Goal: Task Accomplishment & Management: Complete application form

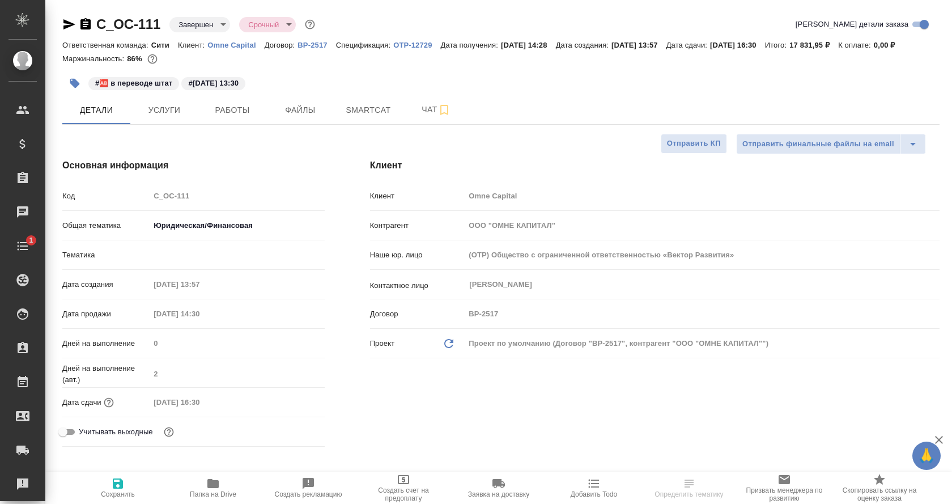
select select "RU"
type input "Авдеенко Кирилл"
type input "[PERSON_NAME]"
type input "Лямина Надежда"
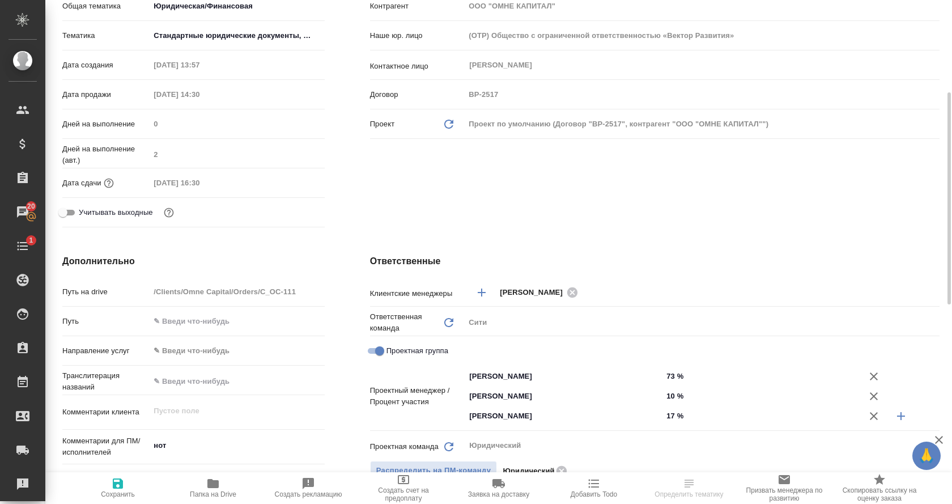
scroll to position [223, 0]
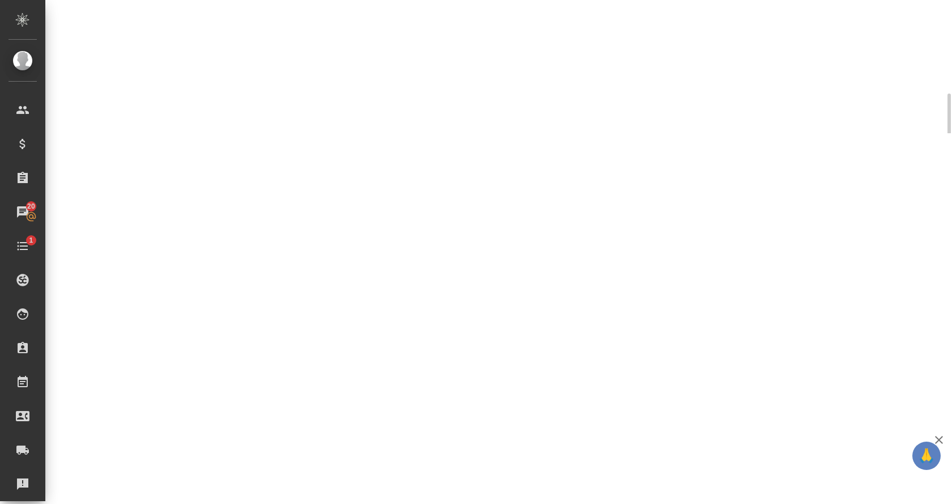
select select "RU"
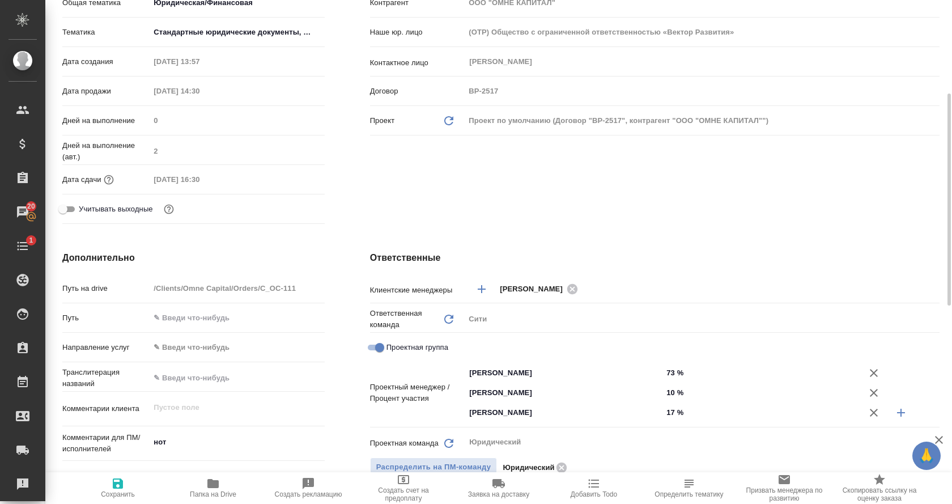
type textarea "x"
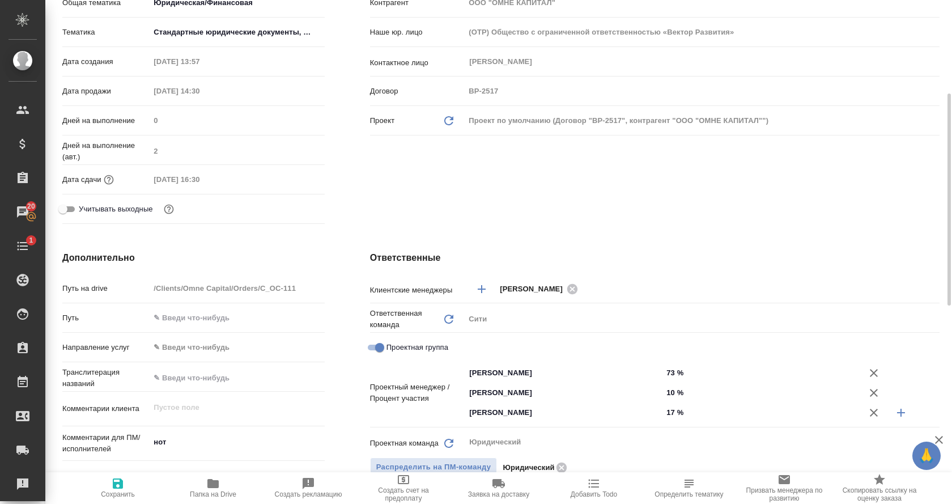
type textarea "x"
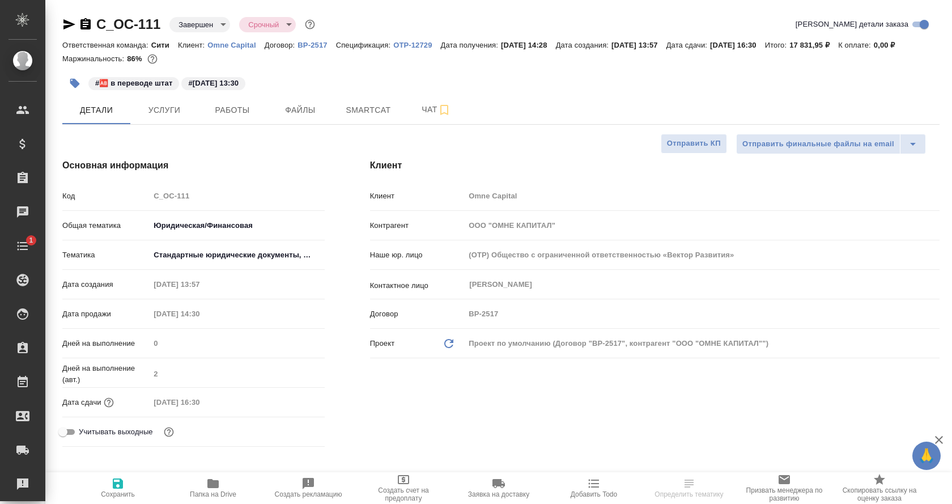
select select "RU"
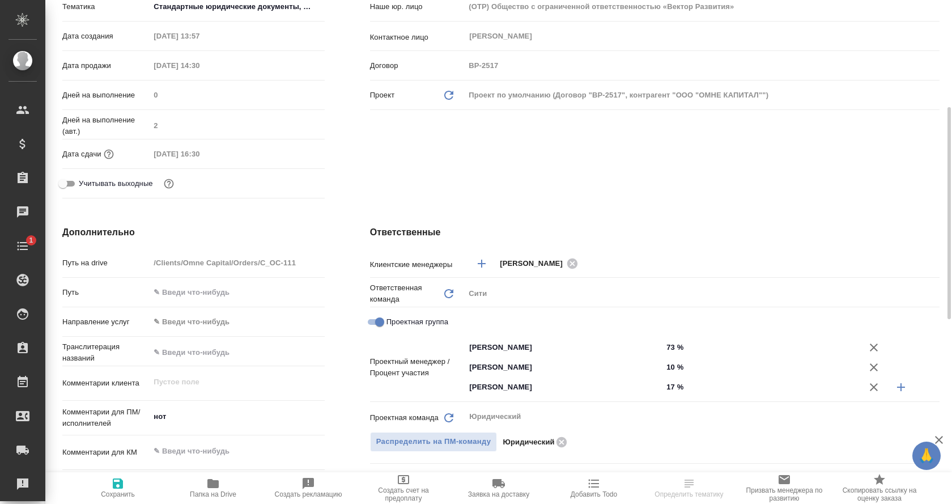
scroll to position [250, 0]
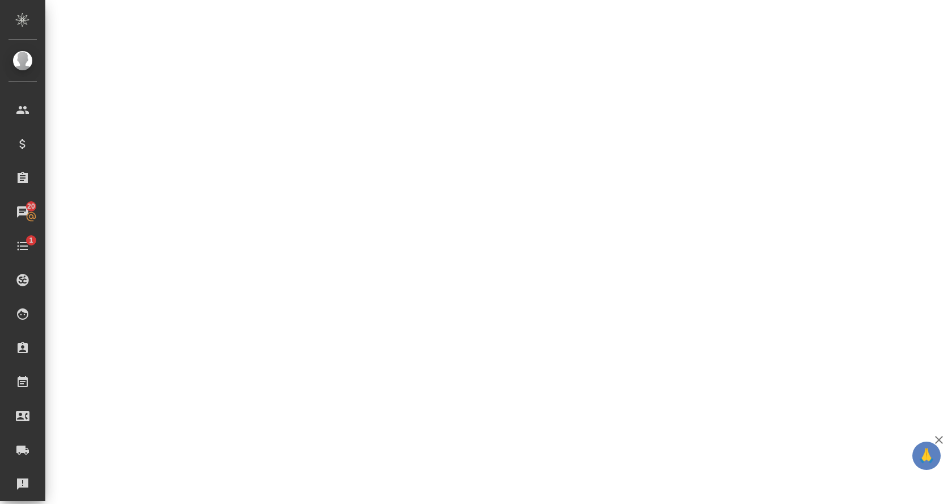
select select "RU"
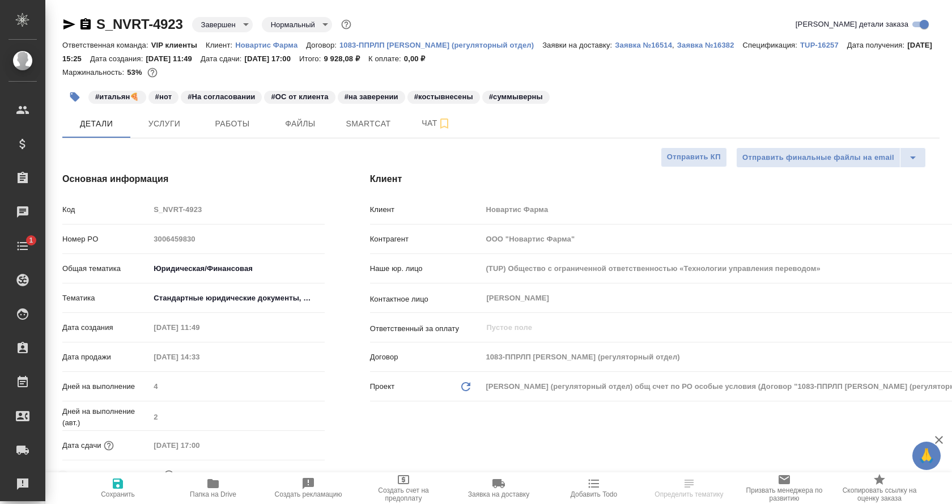
select select "RU"
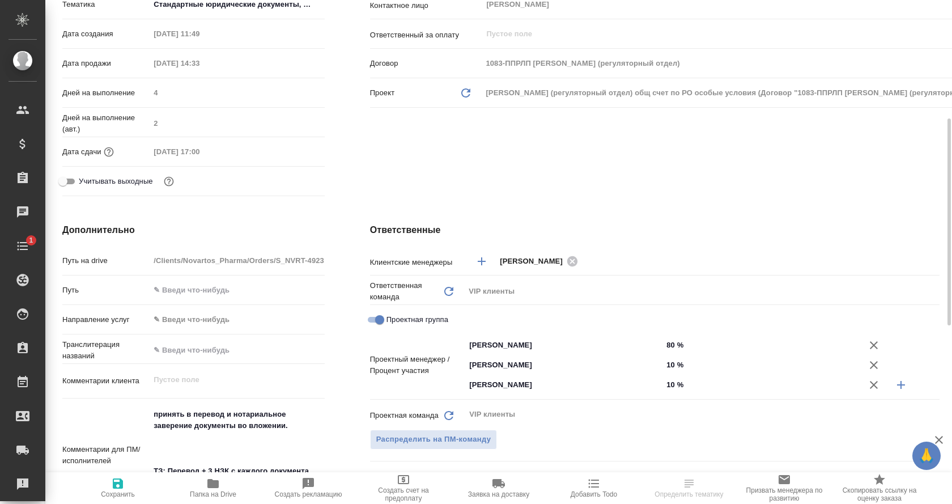
scroll to position [295, 0]
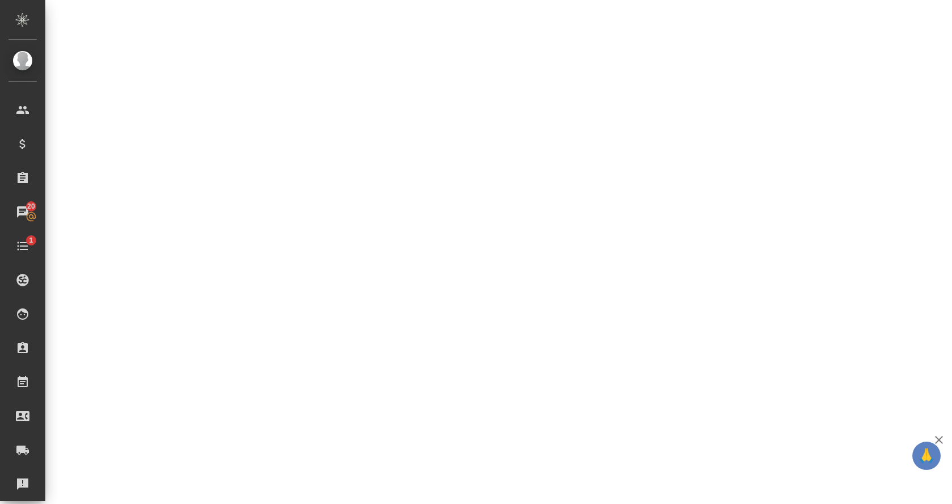
select select "RU"
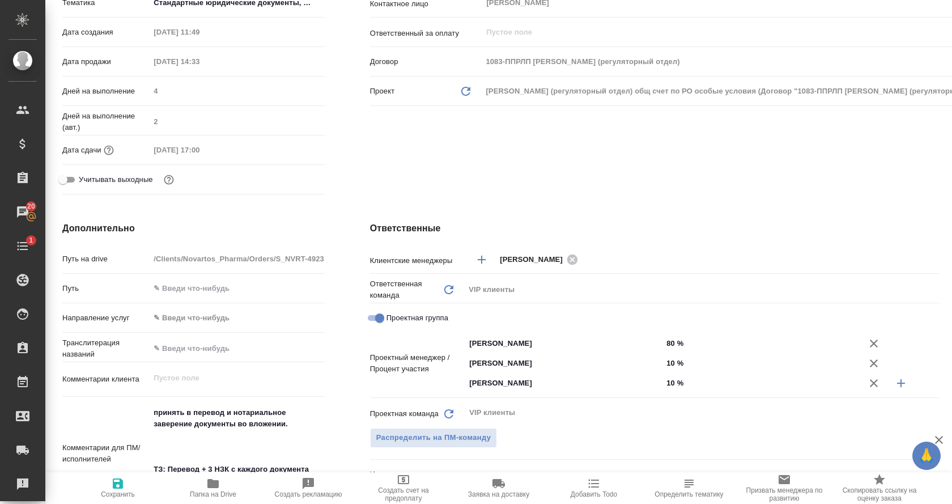
type textarea "x"
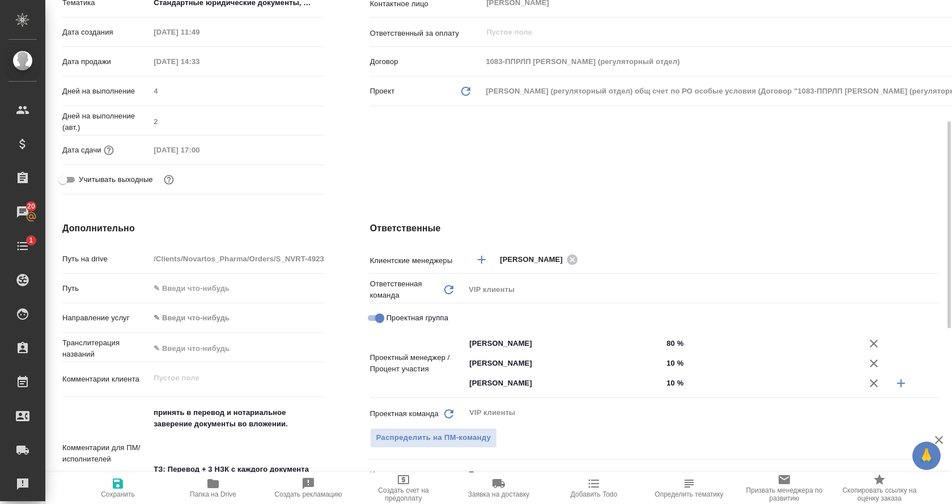
type textarea "x"
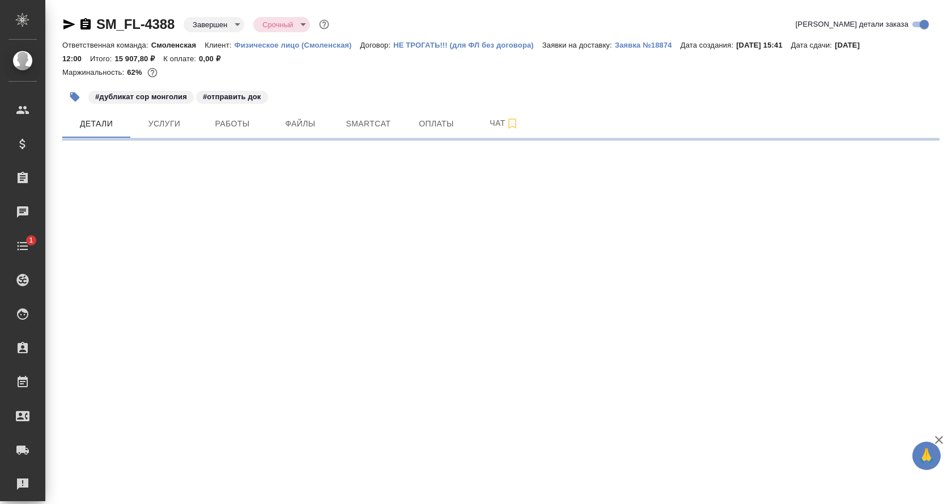
select select "RU"
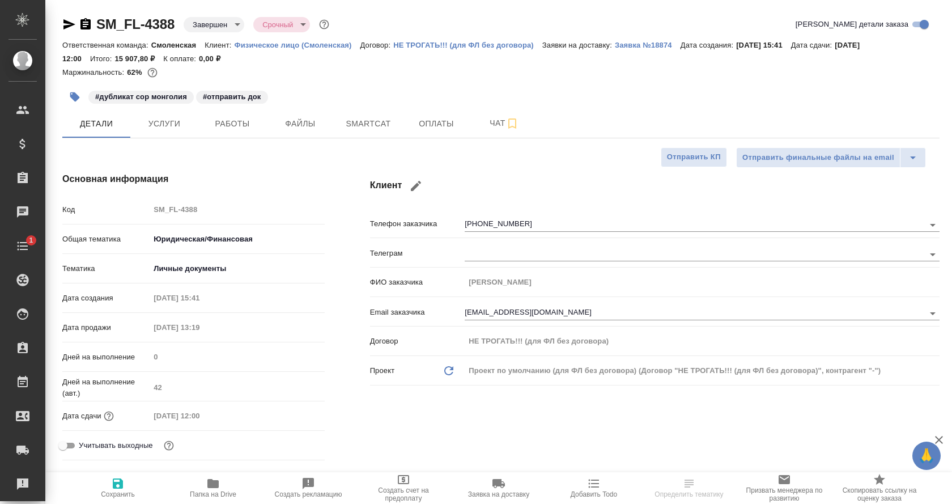
type textarea "x"
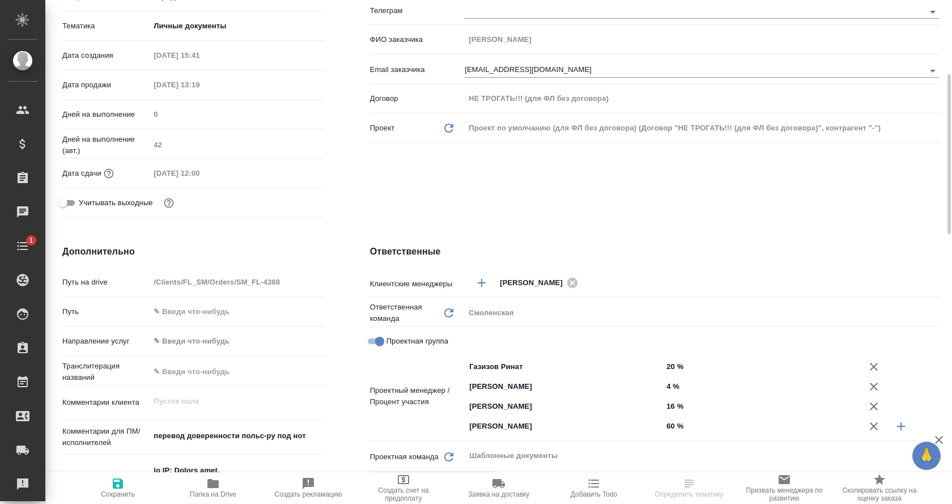
scroll to position [243, 0]
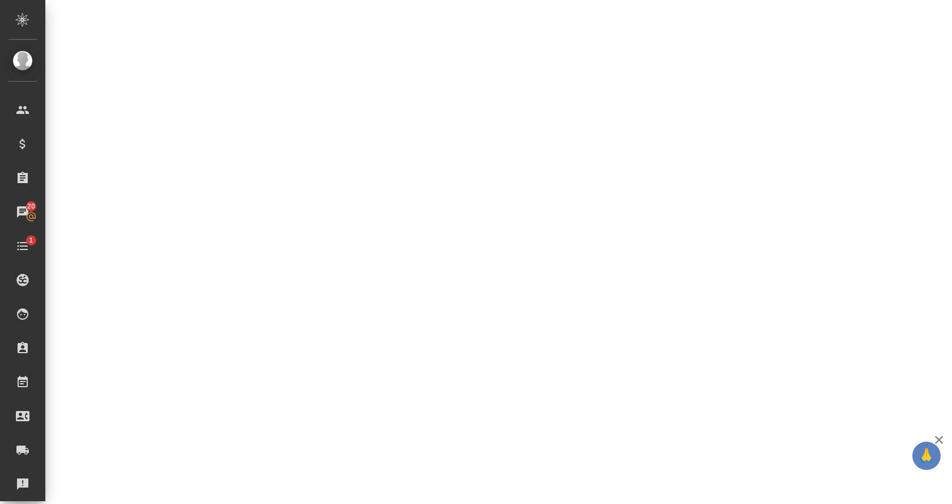
select select "RU"
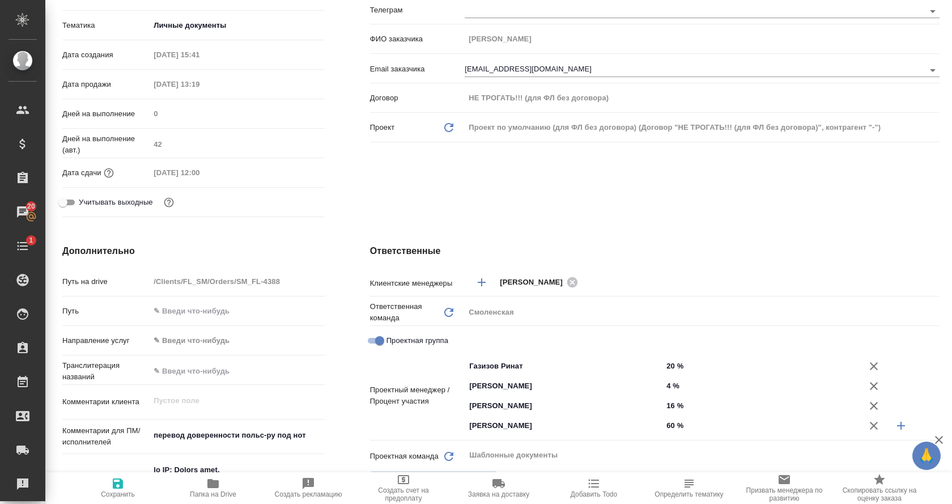
type textarea "x"
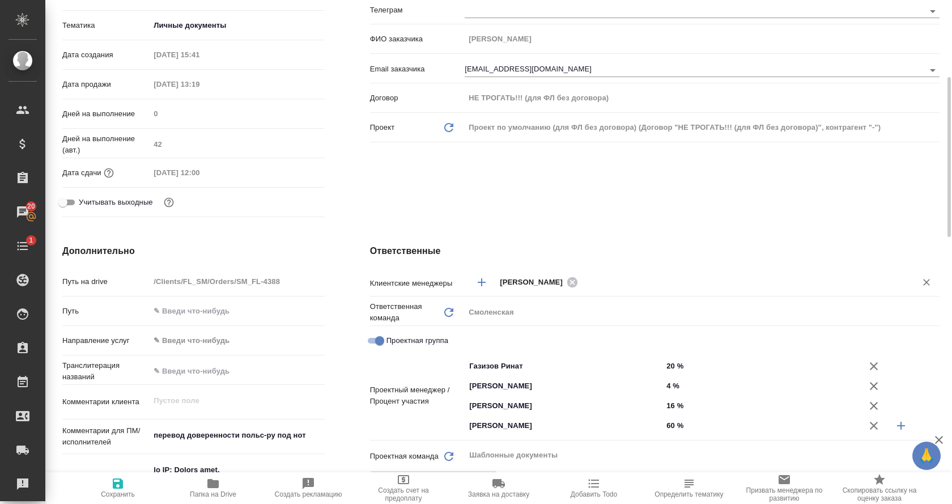
type textarea "x"
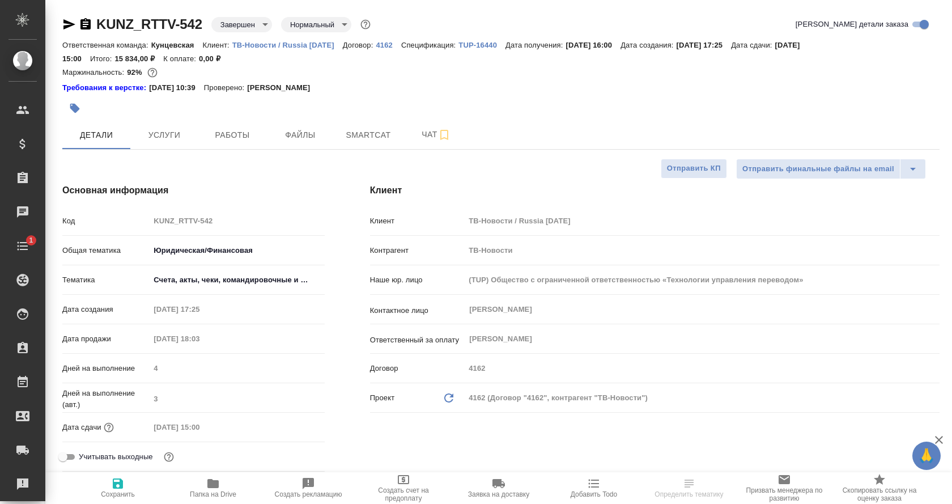
select select "RU"
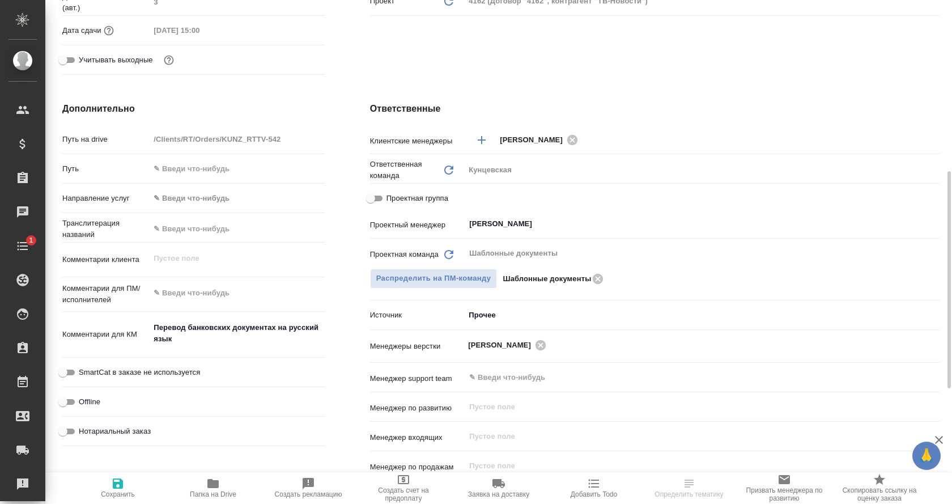
scroll to position [399, 0]
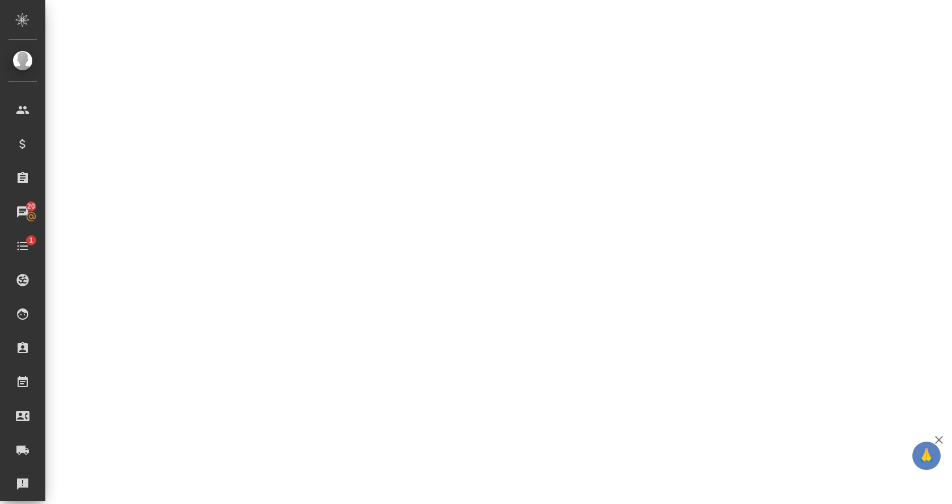
select select "RU"
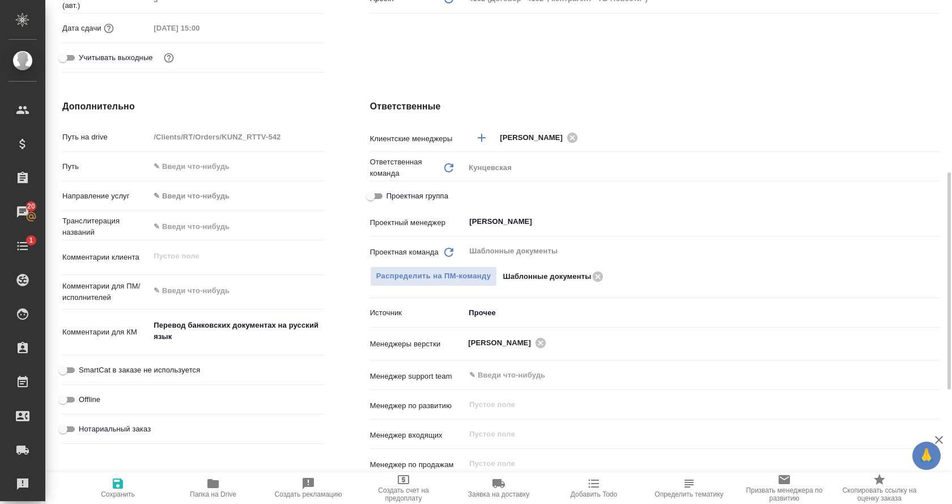
type textarea "x"
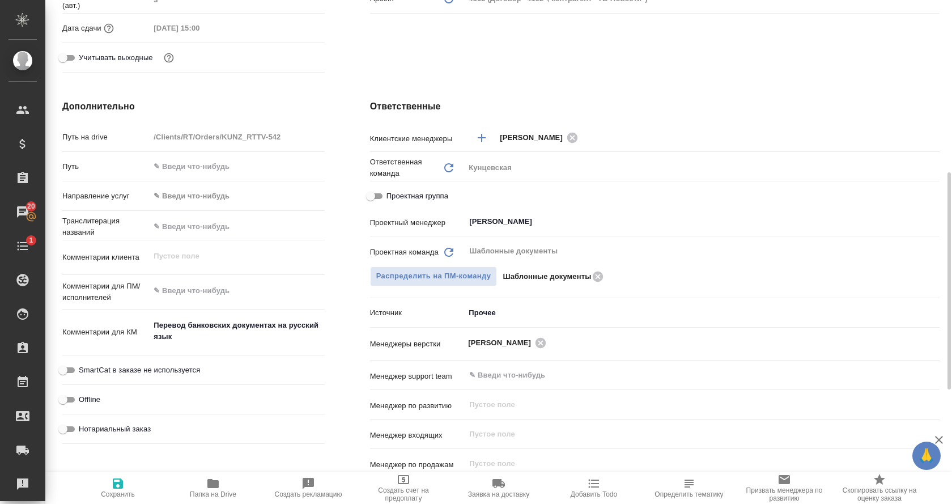
type textarea "x"
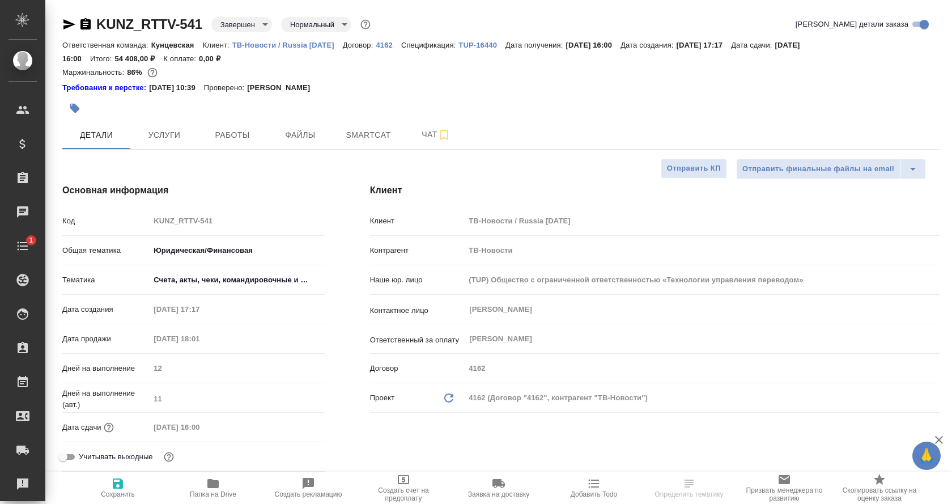
select select "RU"
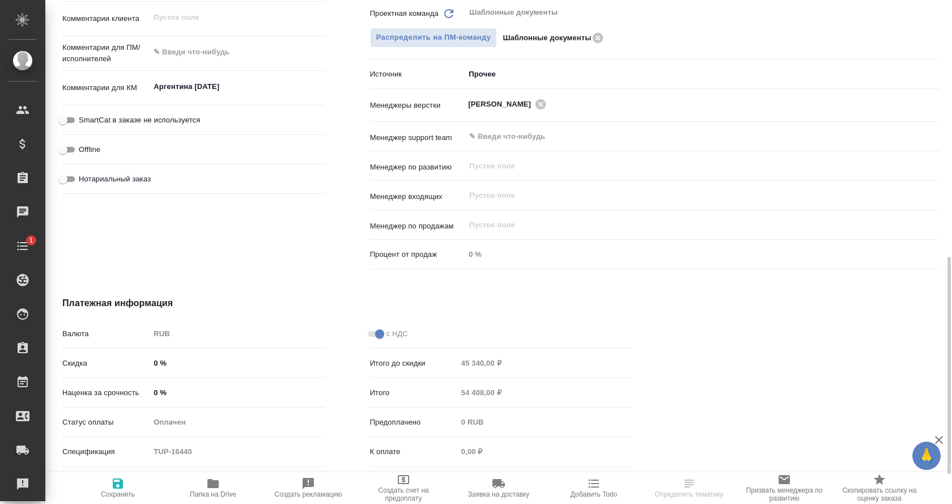
scroll to position [646, 0]
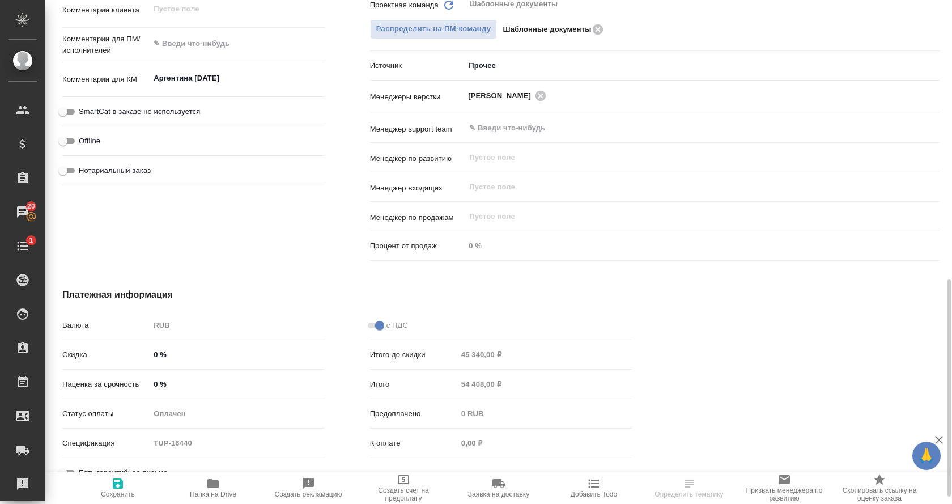
select select "RU"
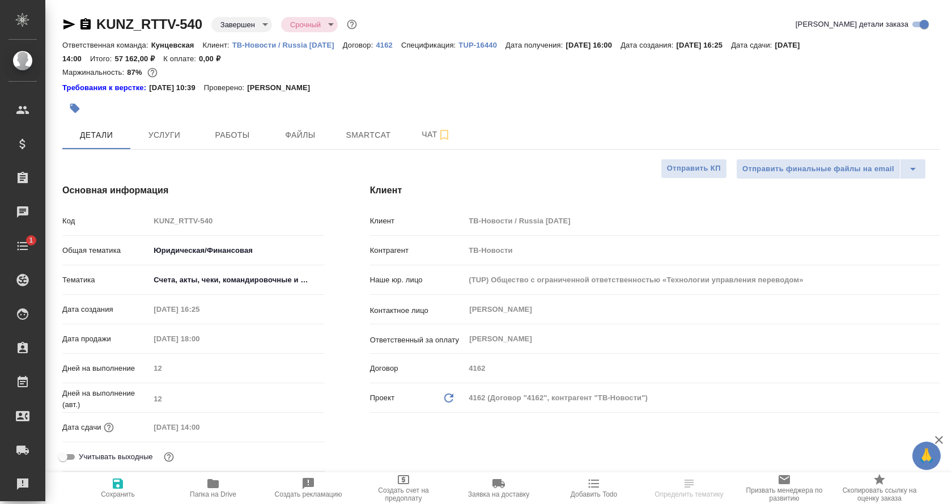
select select "RU"
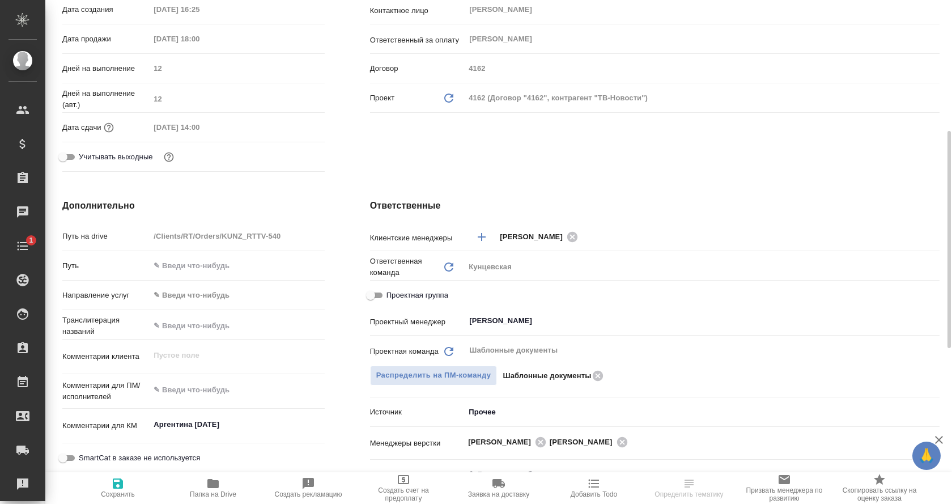
scroll to position [301, 0]
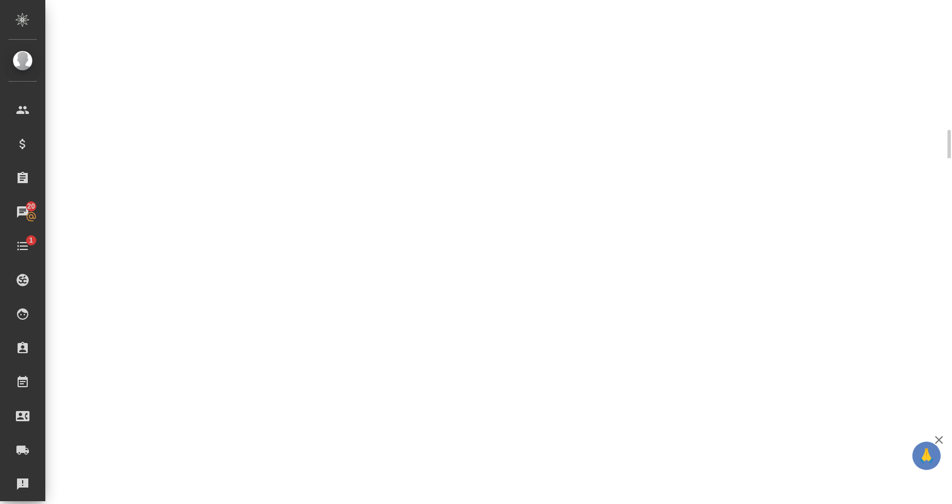
select select "RU"
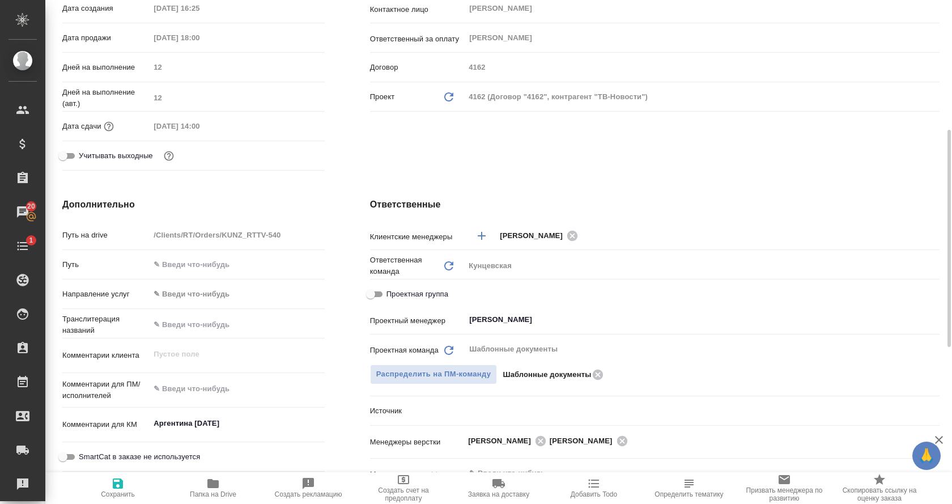
type textarea "x"
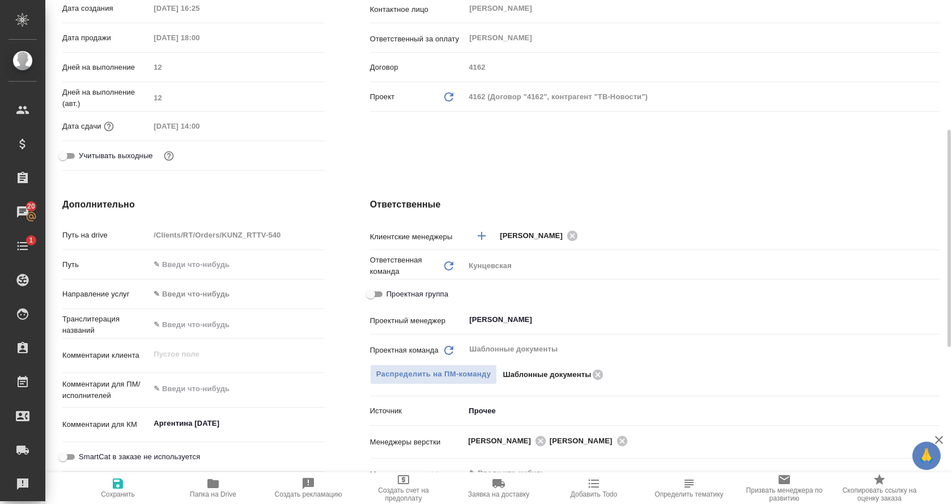
type textarea "x"
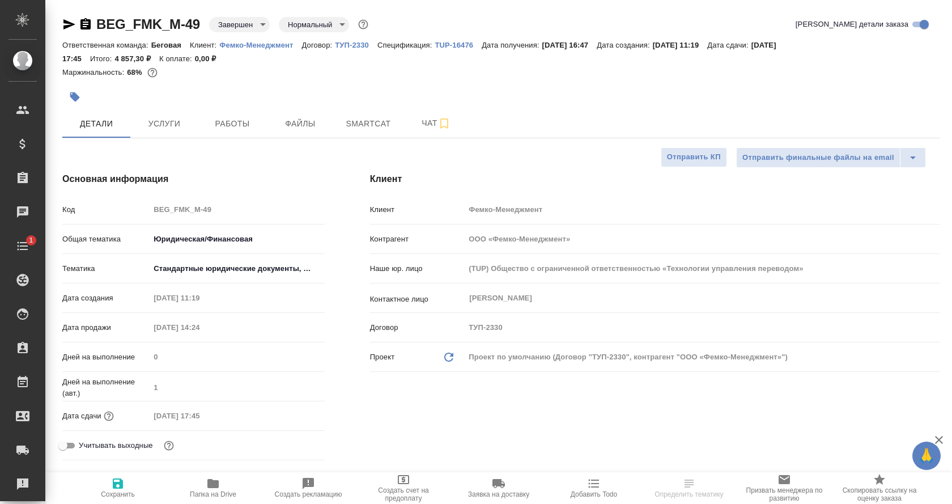
select select "RU"
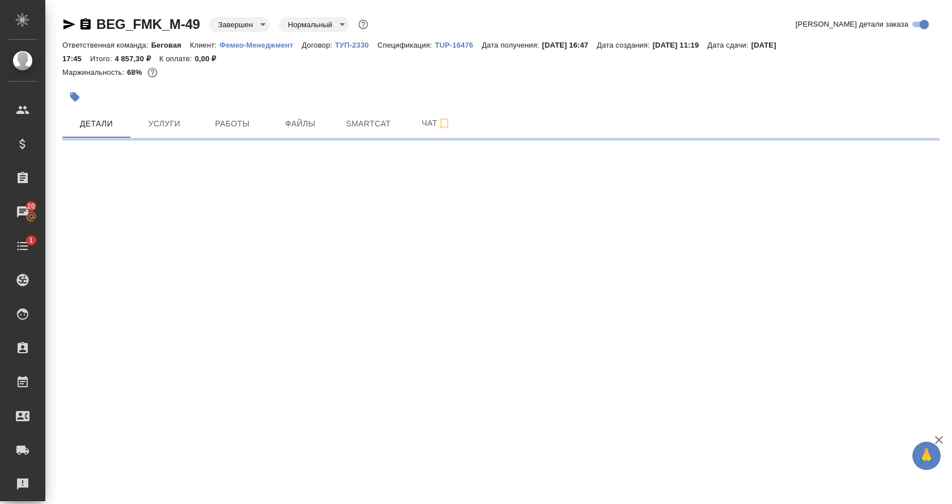
select select "RU"
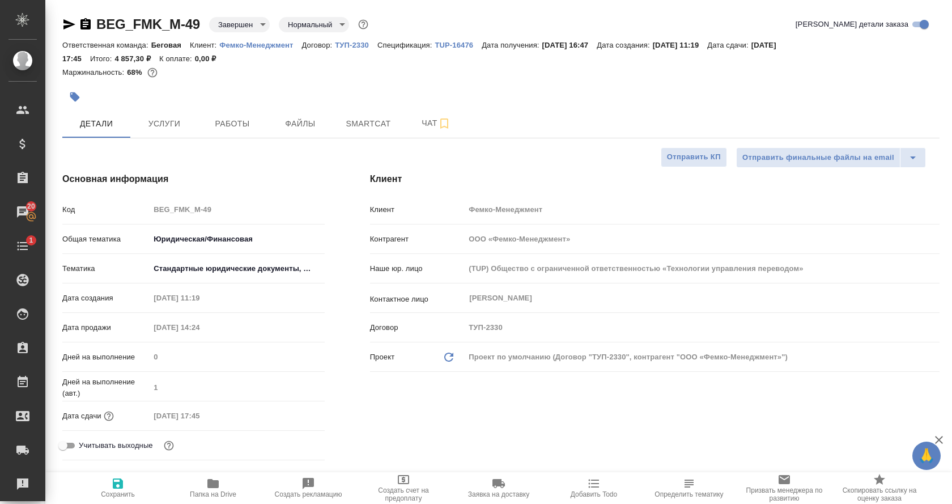
type textarea "x"
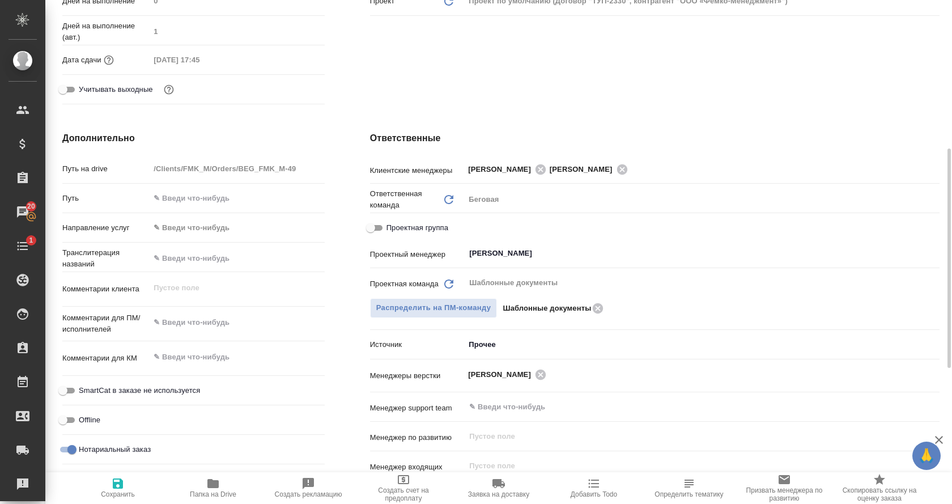
scroll to position [359, 0]
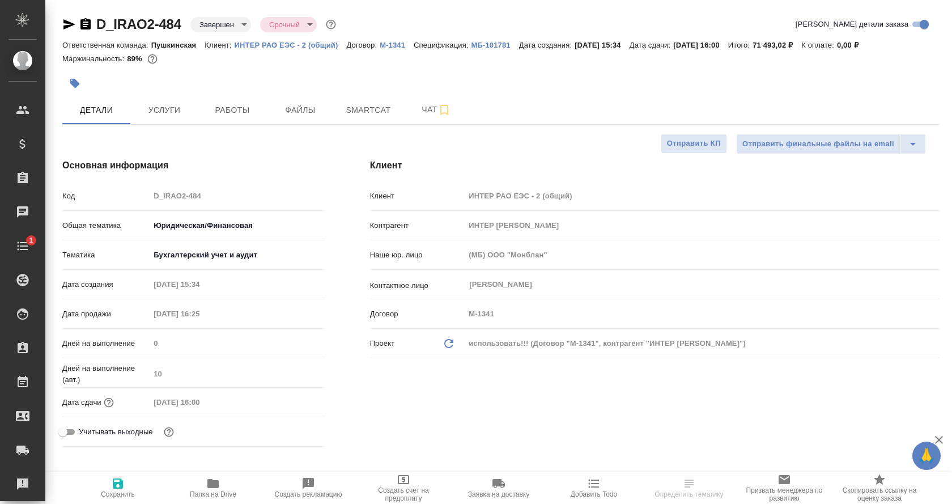
select select "RU"
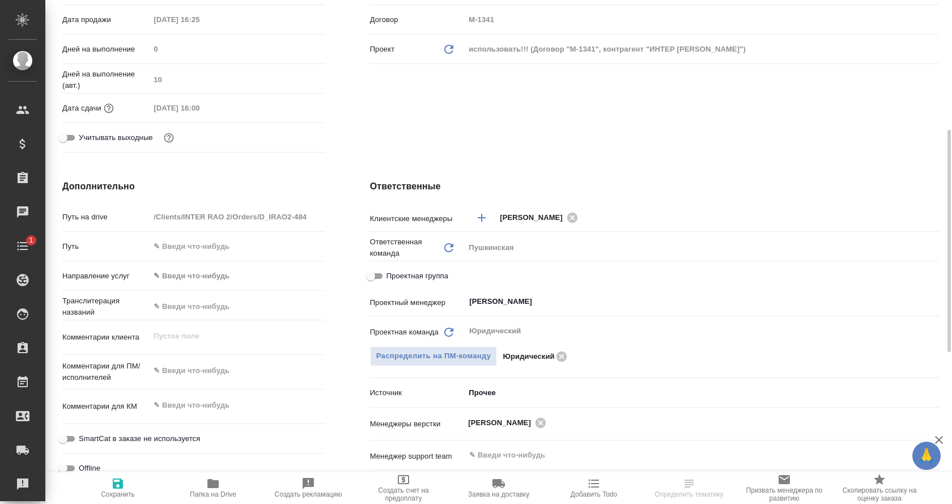
scroll to position [295, 0]
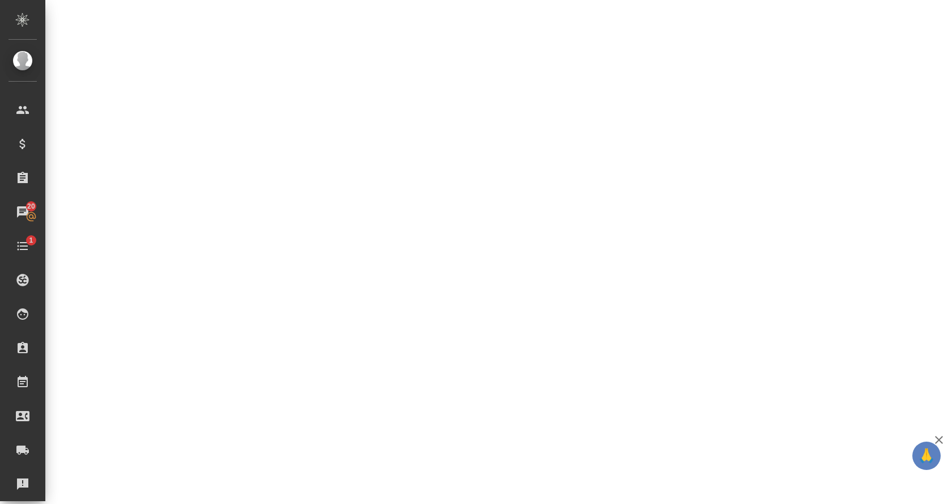
select select "RU"
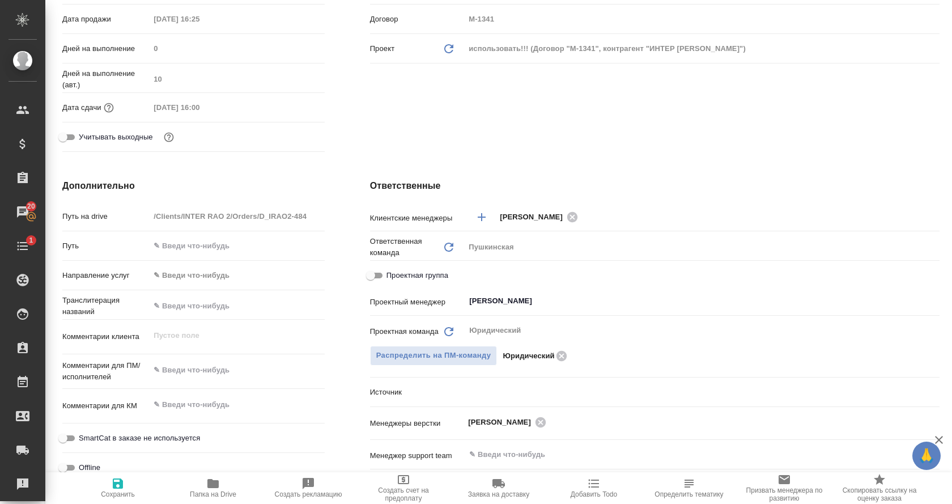
type textarea "x"
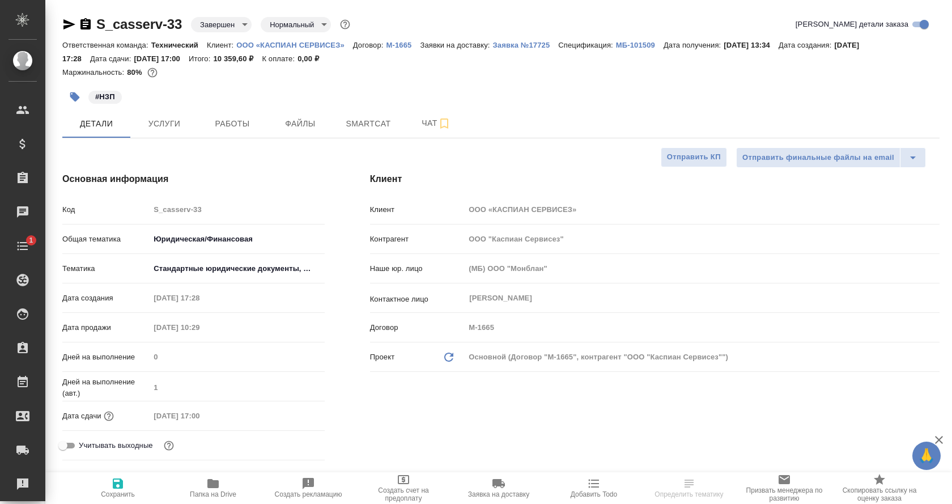
select select "RU"
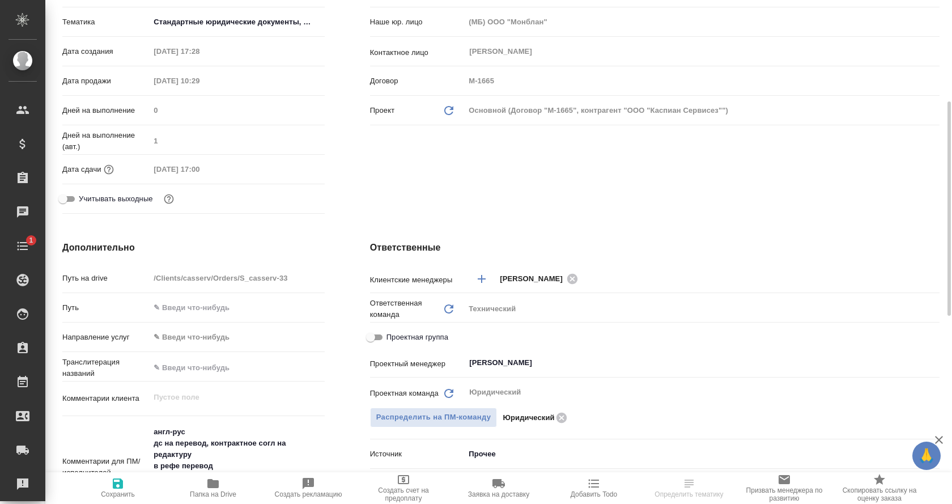
scroll to position [248, 0]
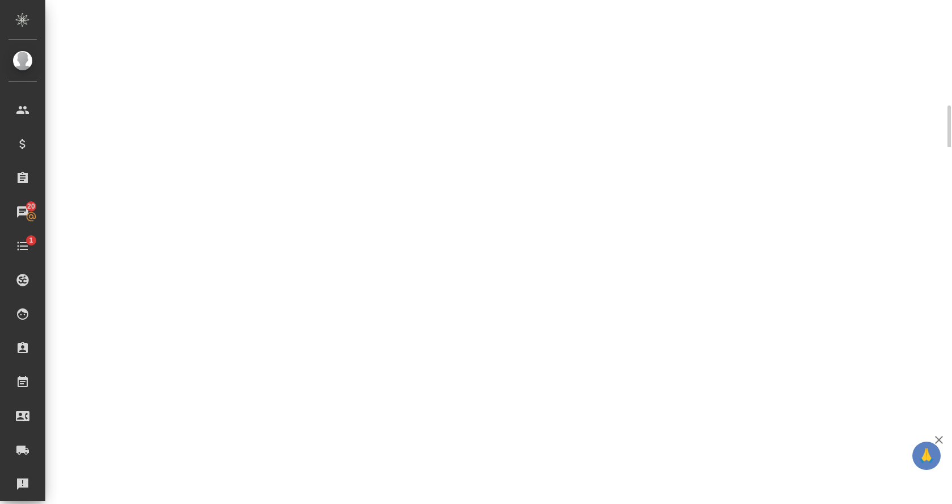
select select "RU"
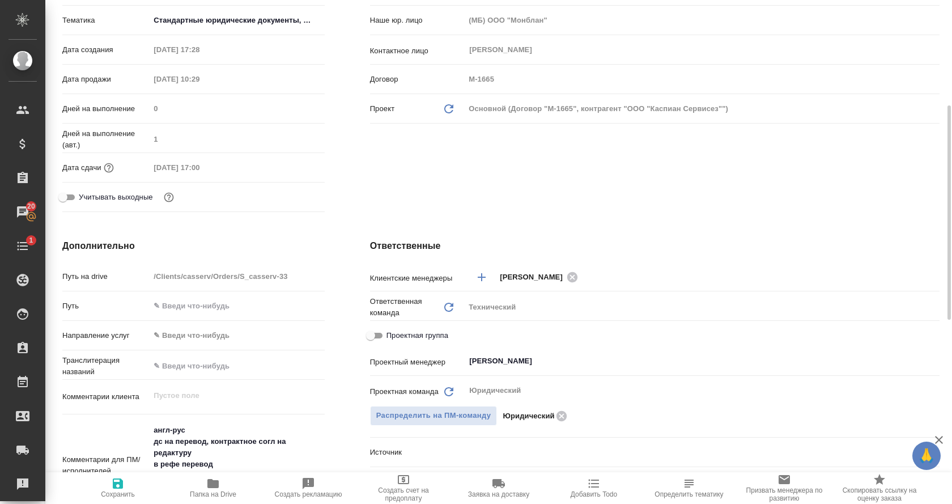
type textarea "x"
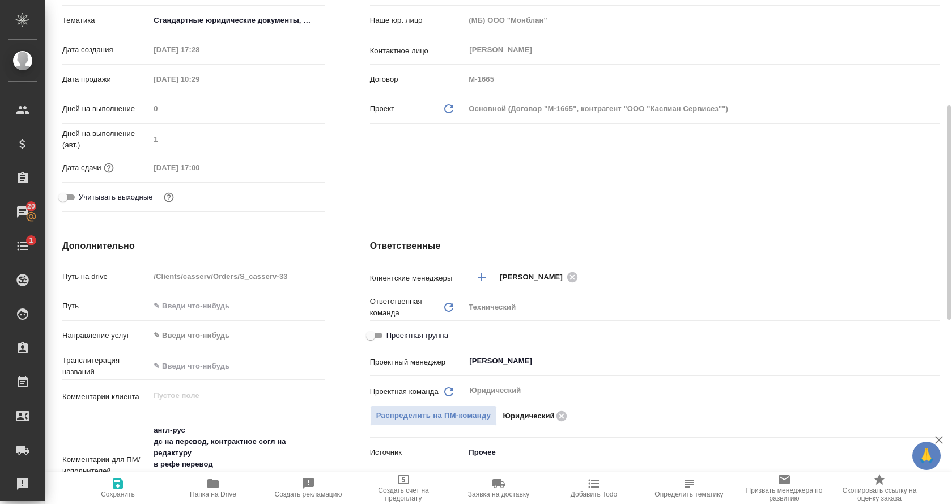
type textarea "x"
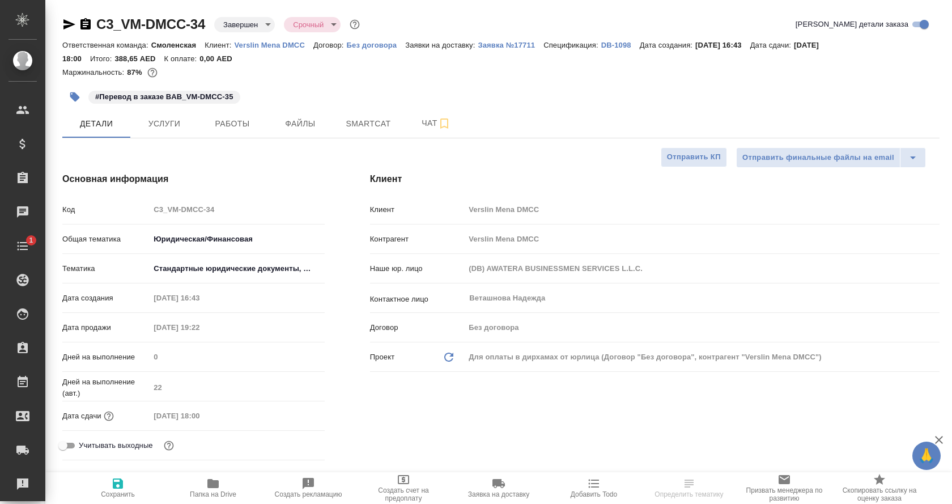
select select "RU"
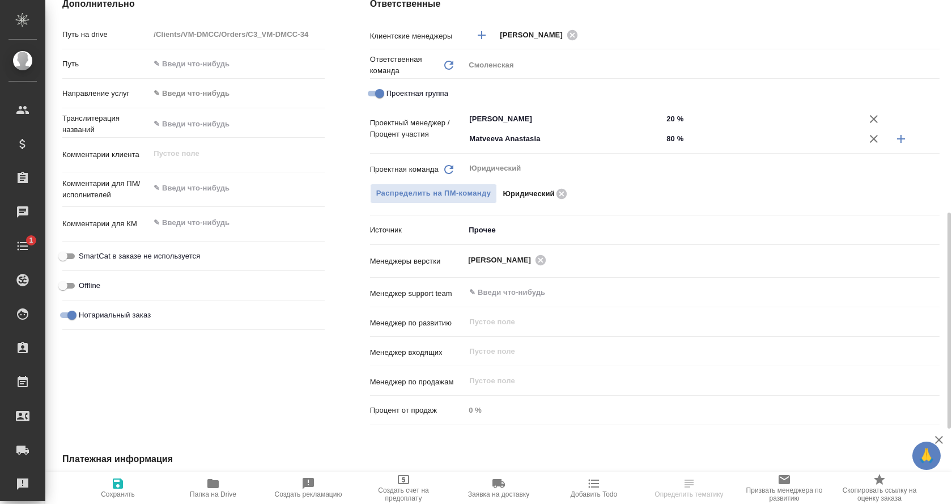
scroll to position [492, 0]
select select "RU"
type textarea "x"
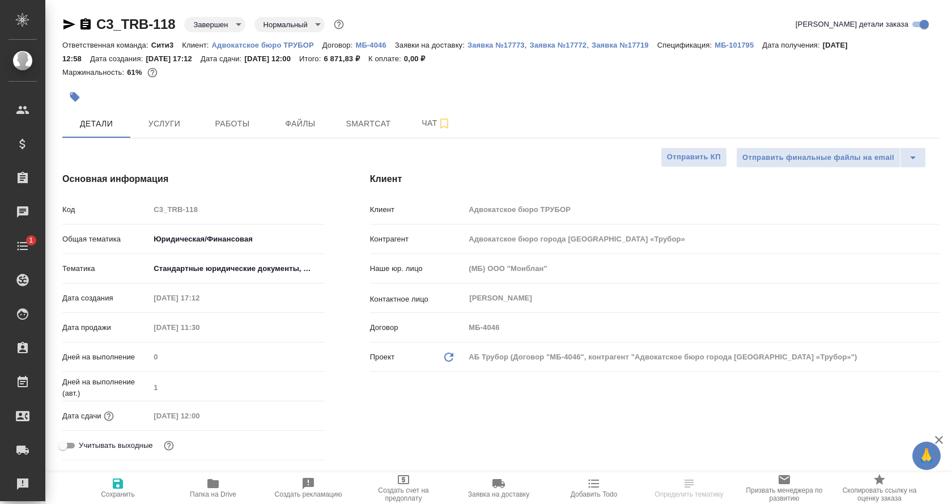
select select "RU"
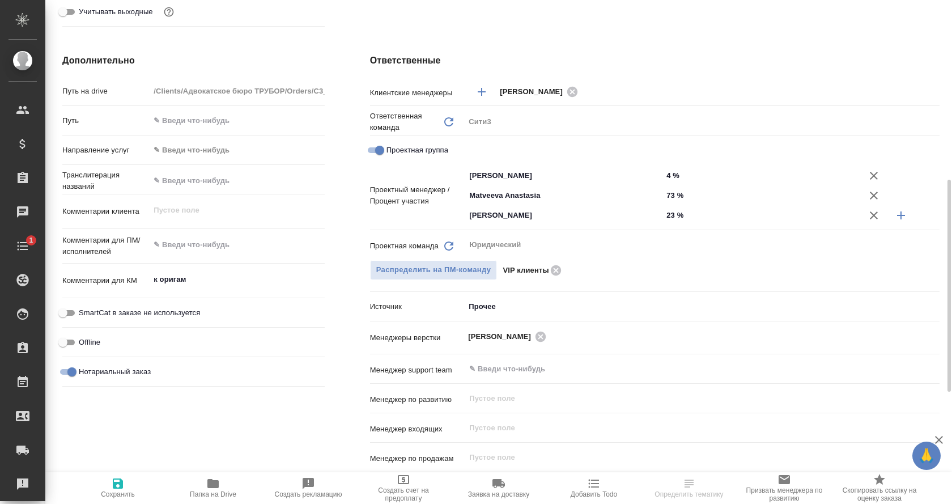
scroll to position [435, 0]
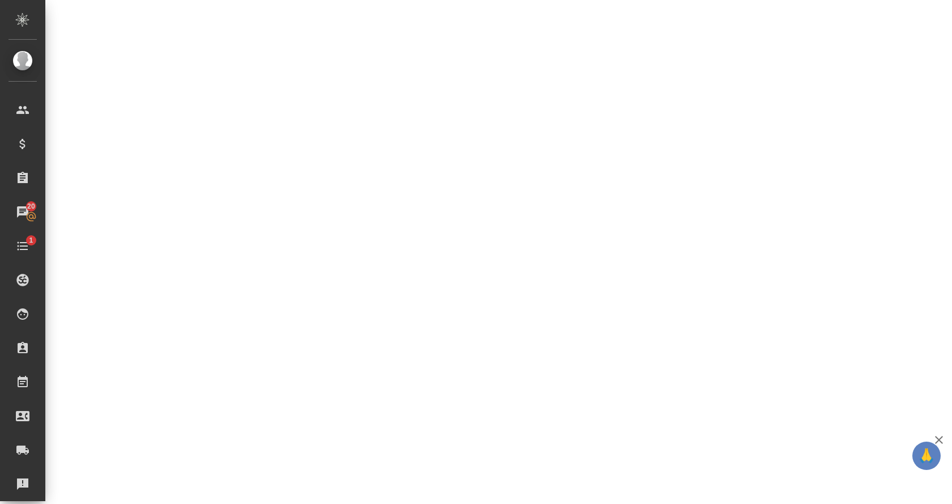
select select "RU"
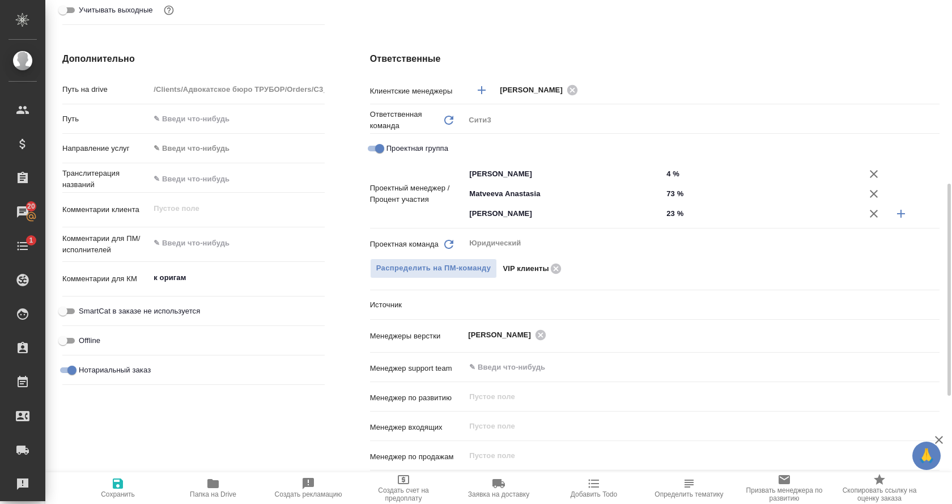
type textarea "x"
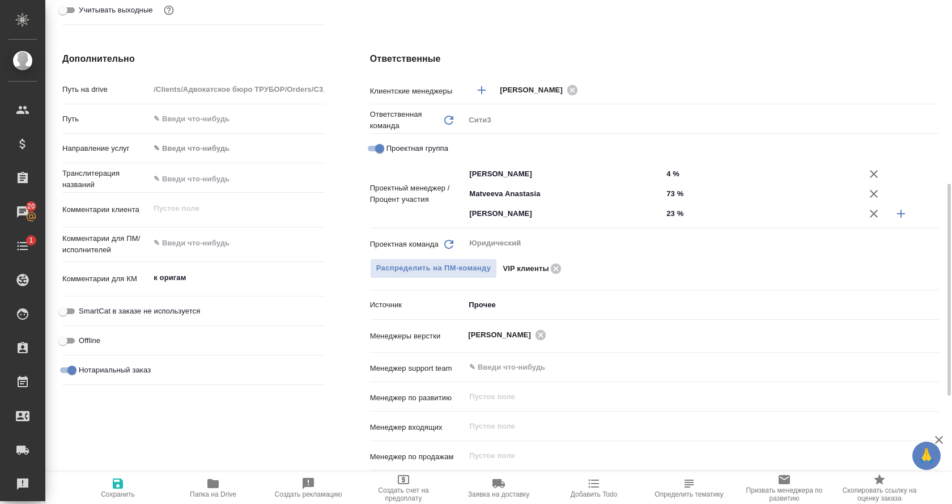
type textarea "x"
